Goal: Find specific page/section: Find specific page/section

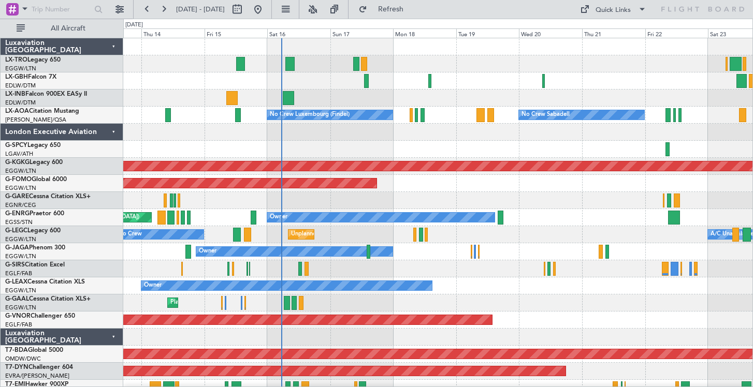
click at [451, 54] on div at bounding box center [437, 46] width 629 height 17
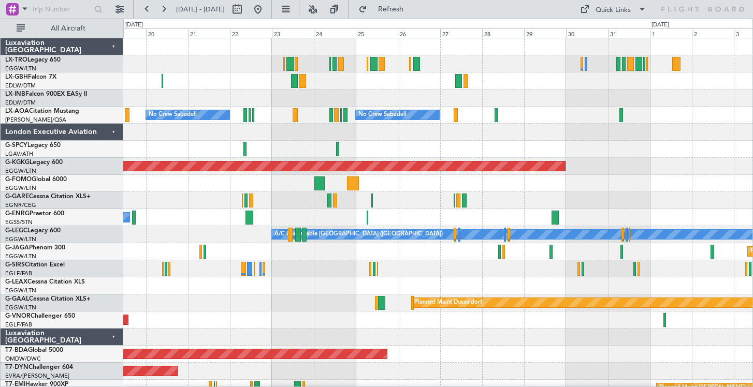
click at [427, 87] on div at bounding box center [437, 80] width 629 height 17
